Goal: Information Seeking & Learning: Compare options

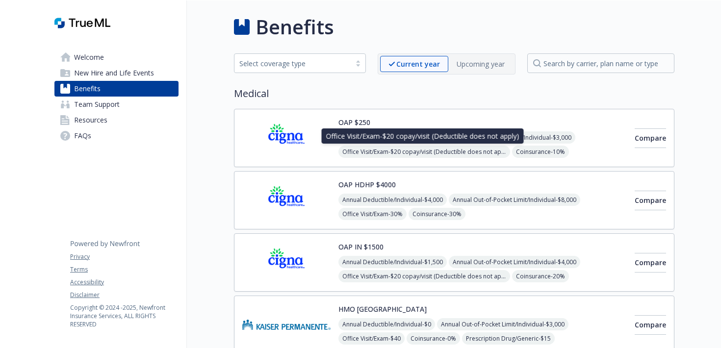
click at [343, 151] on span "Office Visit/Exam - $20 copay/visit (Deductible does not apply)" at bounding box center [425, 152] width 172 height 12
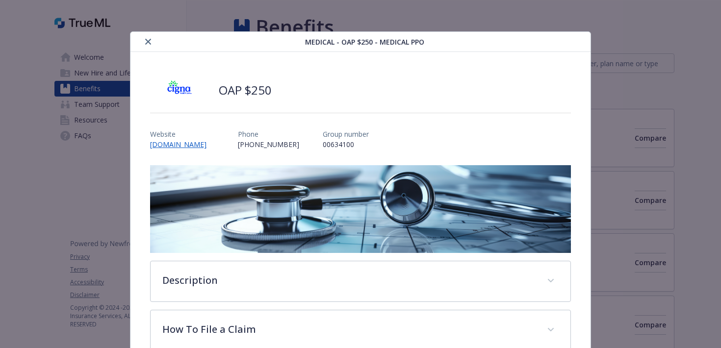
scroll to position [29, 0]
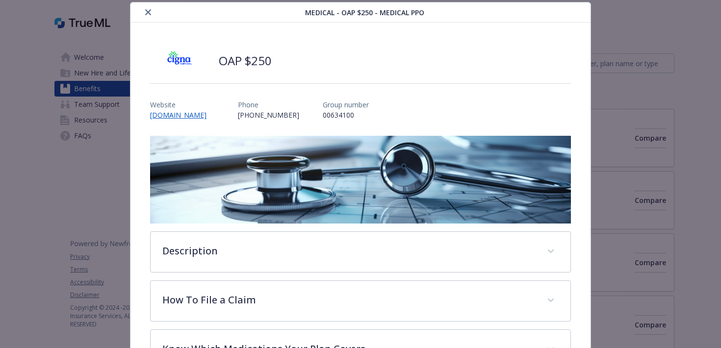
click at [151, 8] on button "close" at bounding box center [148, 12] width 12 height 12
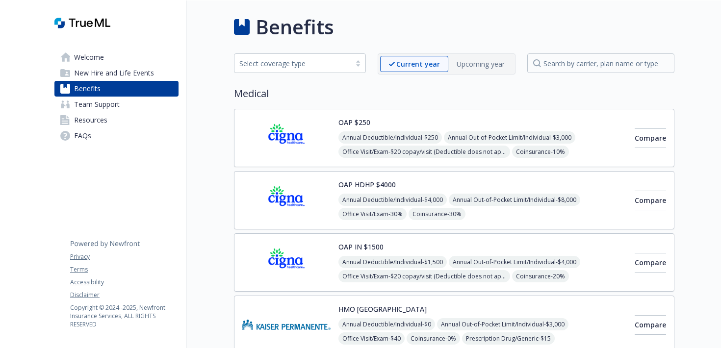
click at [304, 66] on div "Select coverage type" at bounding box center [292, 63] width 106 height 10
click at [635, 136] on button "Compare" at bounding box center [650, 139] width 31 height 20
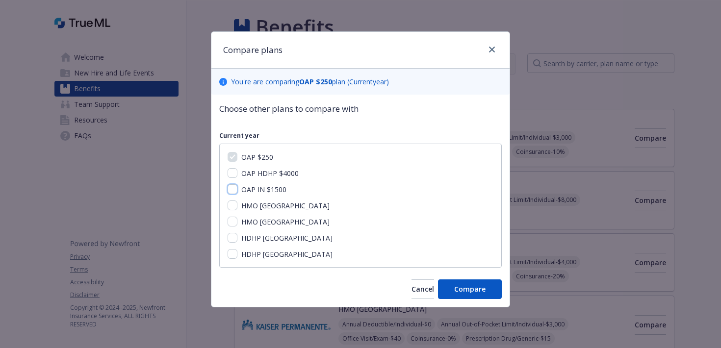
click at [233, 188] on input "OAP IN $1500" at bounding box center [233, 189] width 10 height 10
checkbox input "true"
click at [232, 176] on input "OAP HDHP $4000" at bounding box center [233, 173] width 10 height 10
checkbox input "true"
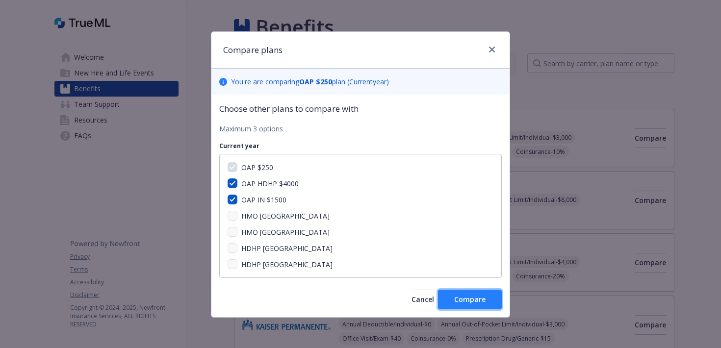
click at [483, 306] on button "Compare" at bounding box center [470, 300] width 64 height 20
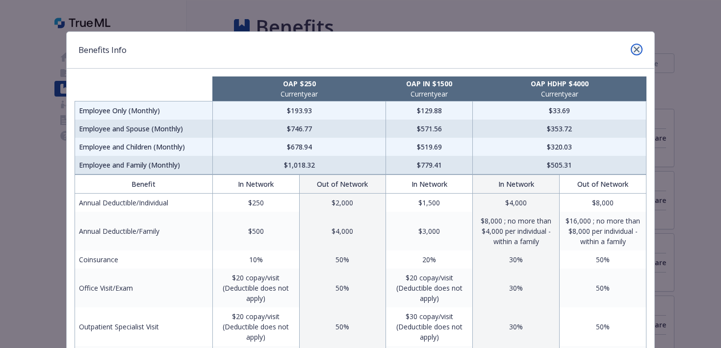
click at [636, 50] on icon "close" at bounding box center [637, 50] width 6 height 6
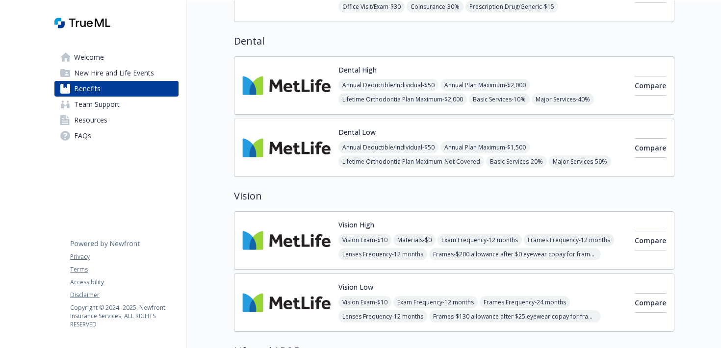
scroll to position [522, 0]
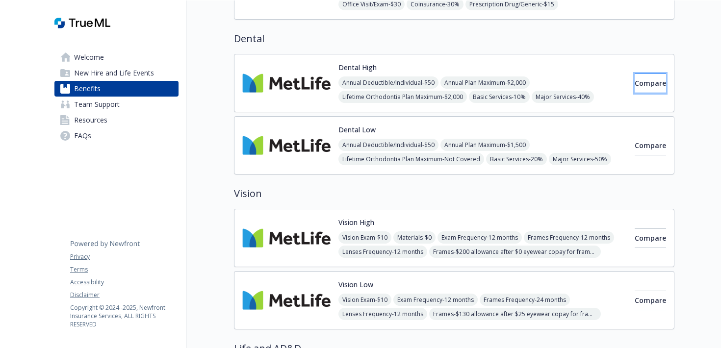
click at [635, 85] on span "Compare" at bounding box center [650, 83] width 31 height 9
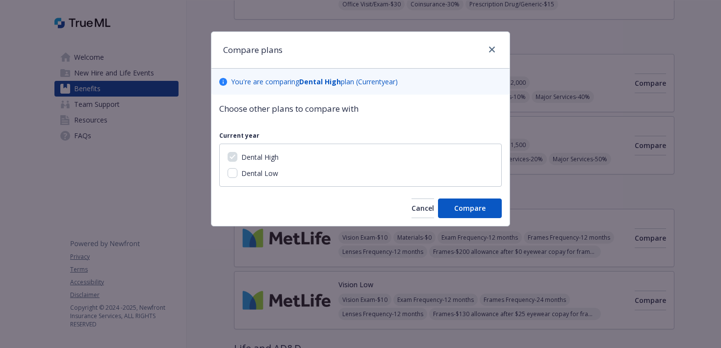
click at [260, 176] on span "Dental Low" at bounding box center [259, 173] width 37 height 9
click at [237, 176] on input "Dental Low" at bounding box center [233, 173] width 10 height 10
checkbox input "true"
click at [456, 205] on span "Compare" at bounding box center [469, 208] width 31 height 9
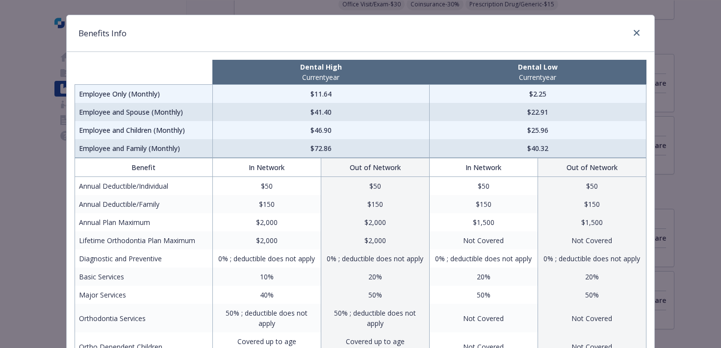
scroll to position [0, 0]
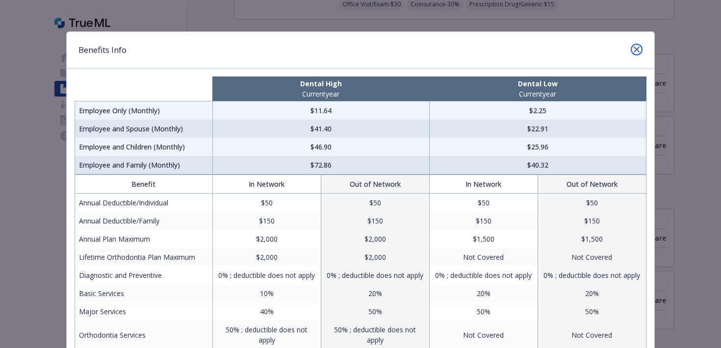
click at [637, 50] on icon "close" at bounding box center [637, 50] width 6 height 6
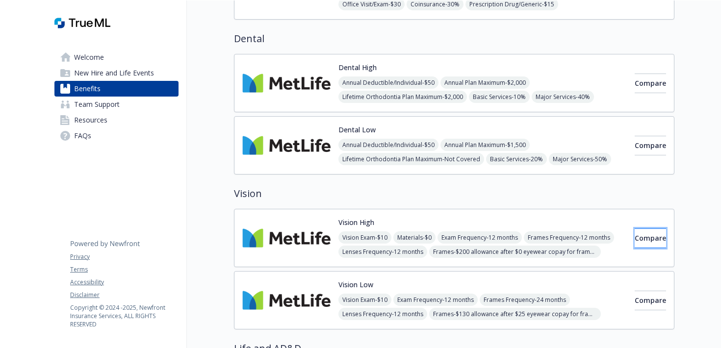
click at [635, 238] on span "Compare" at bounding box center [650, 238] width 31 height 9
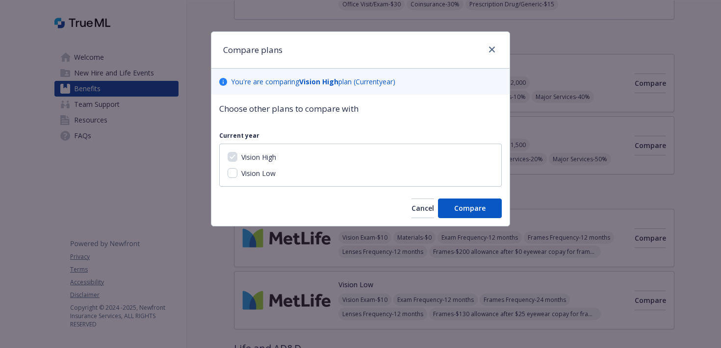
click at [242, 174] on span "Vision Low" at bounding box center [258, 173] width 34 height 9
click at [237, 174] on input "Vision Low" at bounding box center [233, 173] width 10 height 10
checkbox input "true"
click at [485, 211] on span "Compare" at bounding box center [469, 208] width 31 height 9
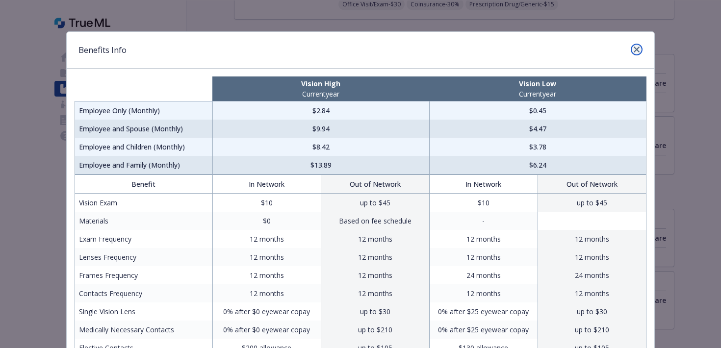
click at [638, 49] on icon "close" at bounding box center [637, 50] width 6 height 6
